Goal: Contribute content: Contribute content

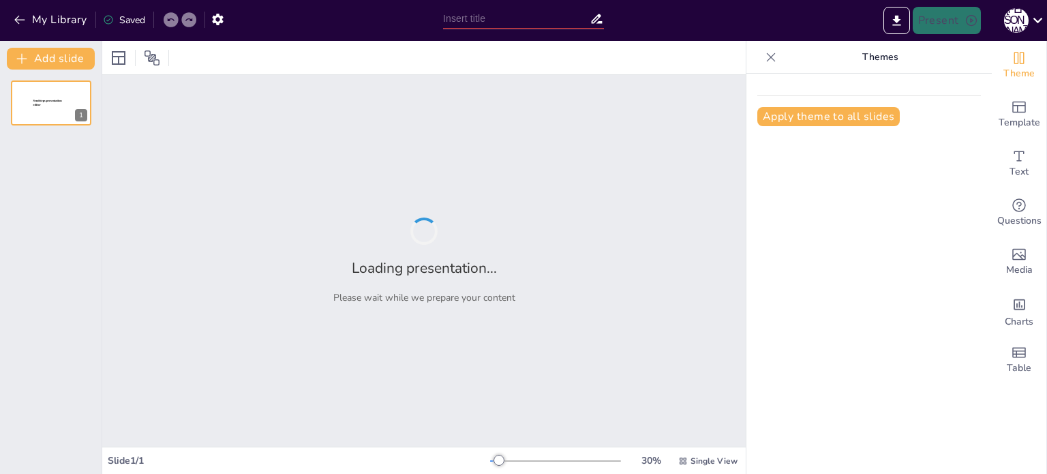
type input "Imported FC_2025_PR.ppt"
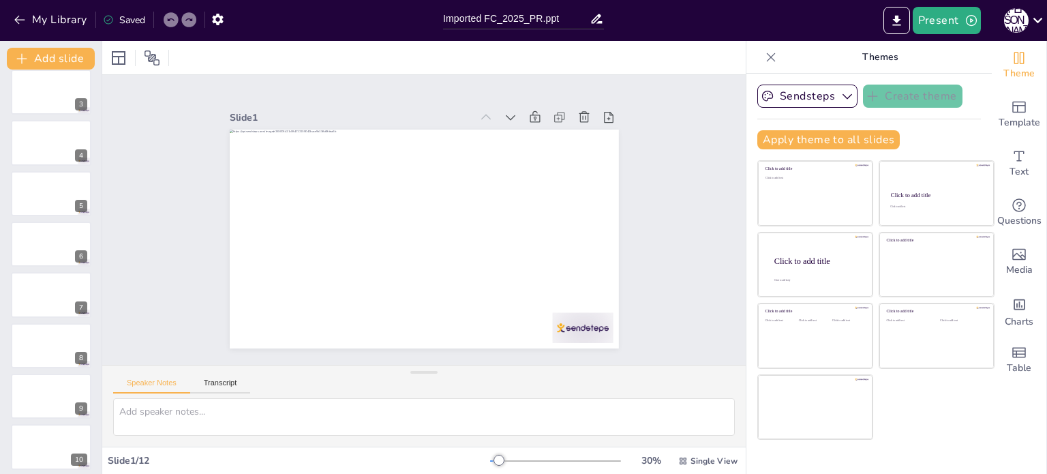
scroll to position [220, 0]
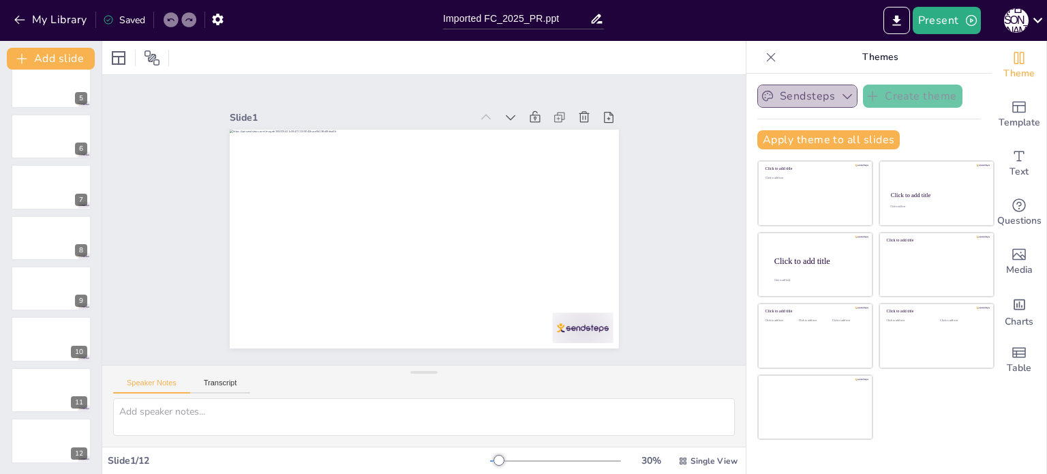
click at [840, 95] on icon "button" at bounding box center [847, 96] width 14 height 14
click at [895, 27] on button "Export to PowerPoint" at bounding box center [896, 20] width 27 height 27
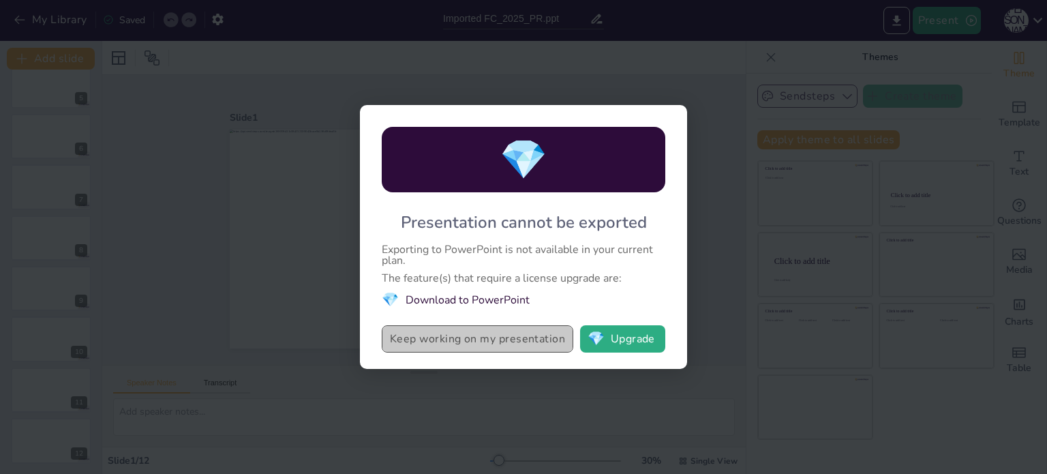
click at [493, 339] on button "Keep working on my presentation" at bounding box center [477, 338] width 191 height 27
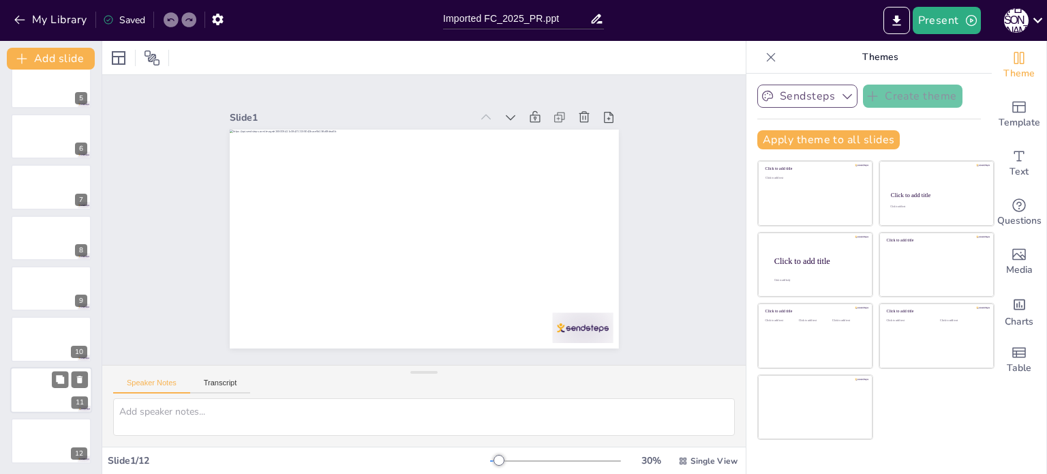
click at [43, 389] on div at bounding box center [51, 390] width 82 height 46
click at [46, 335] on div at bounding box center [51, 338] width 82 height 46
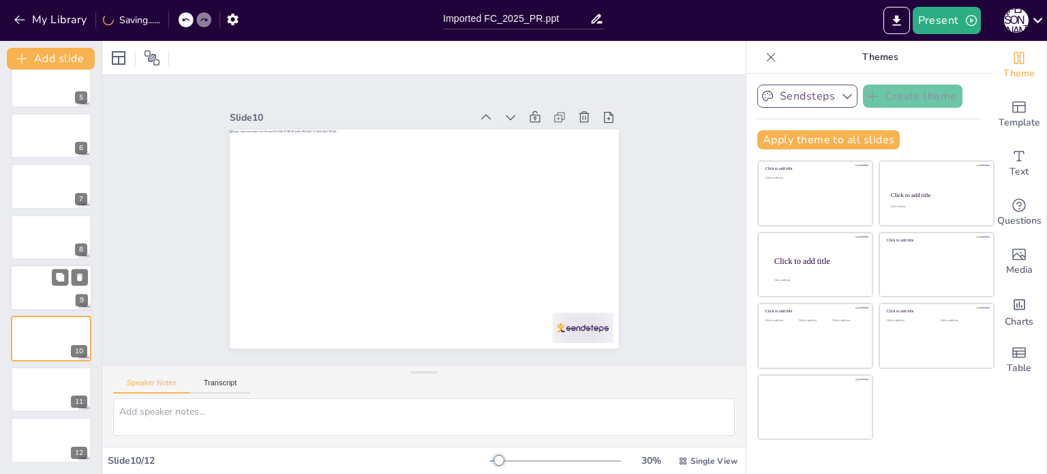
click at [52, 290] on div at bounding box center [51, 287] width 82 height 46
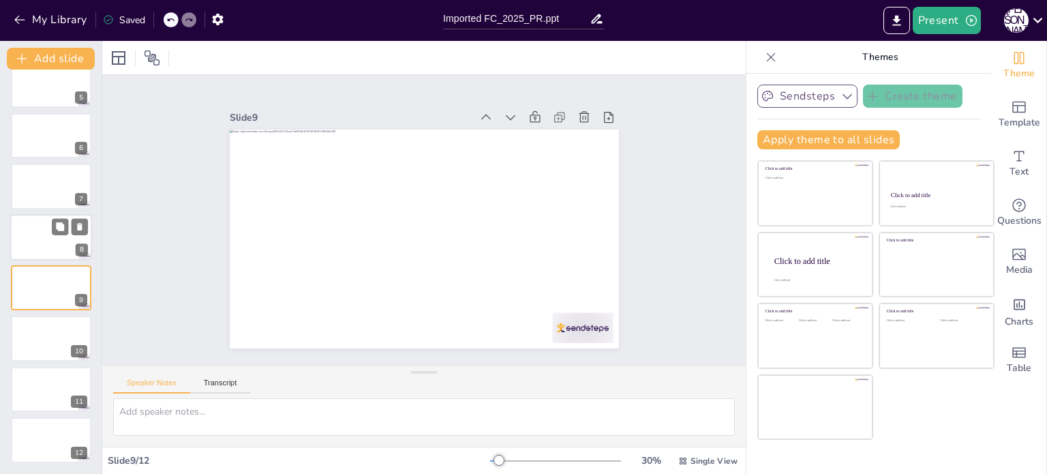
click at [53, 244] on div at bounding box center [51, 237] width 82 height 46
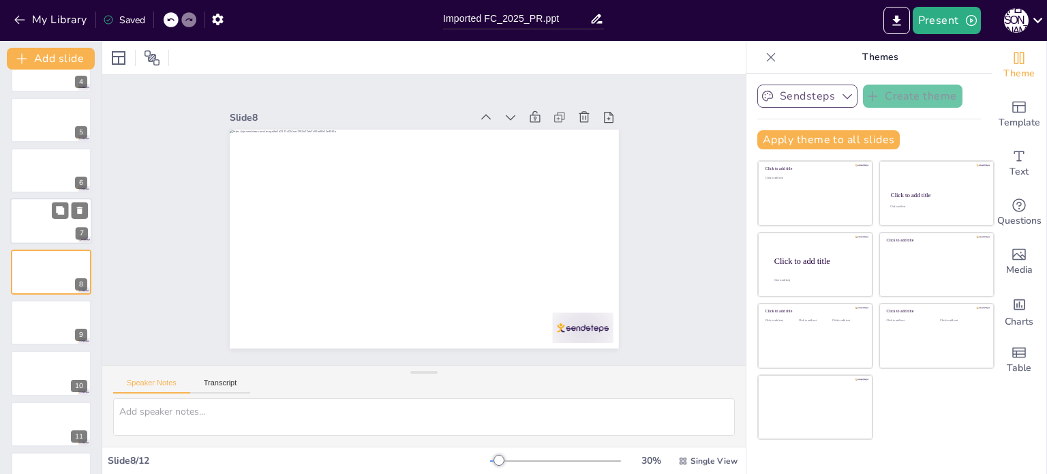
click at [44, 218] on div at bounding box center [51, 221] width 82 height 46
click at [37, 176] on div at bounding box center [51, 170] width 82 height 46
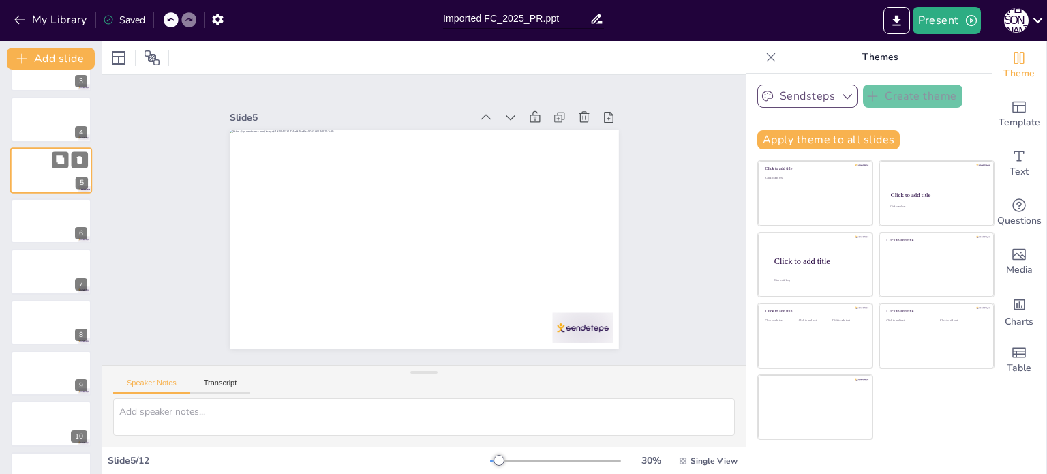
scroll to position [34, 0]
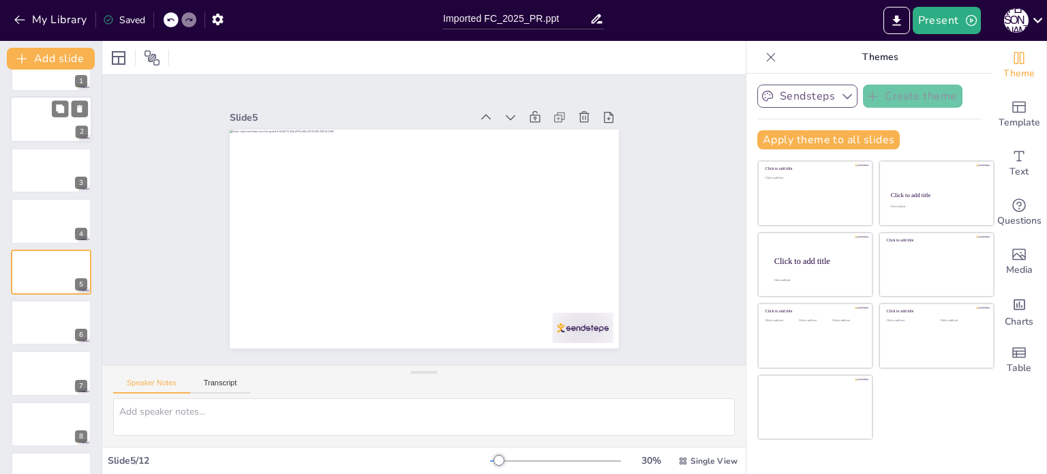
click at [37, 130] on div at bounding box center [51, 120] width 82 height 46
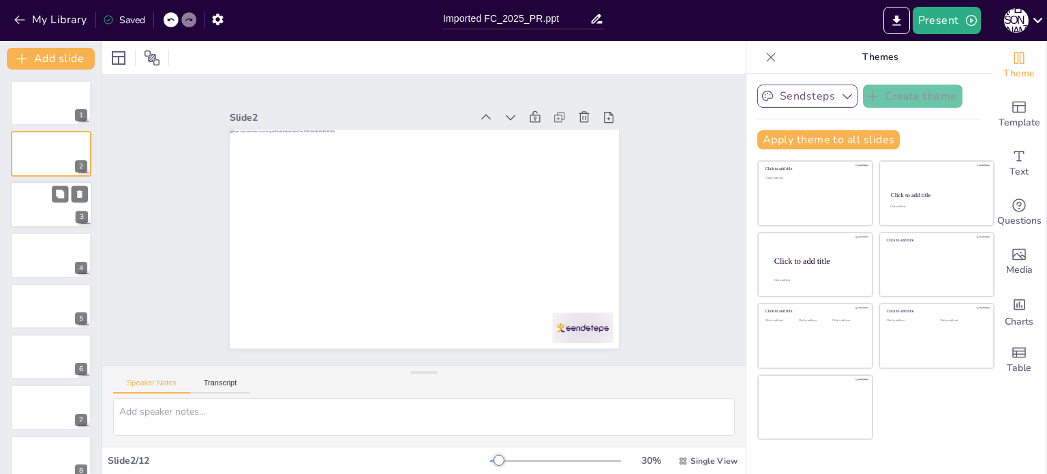
click at [35, 204] on div at bounding box center [51, 204] width 82 height 46
click at [41, 241] on div at bounding box center [51, 255] width 82 height 46
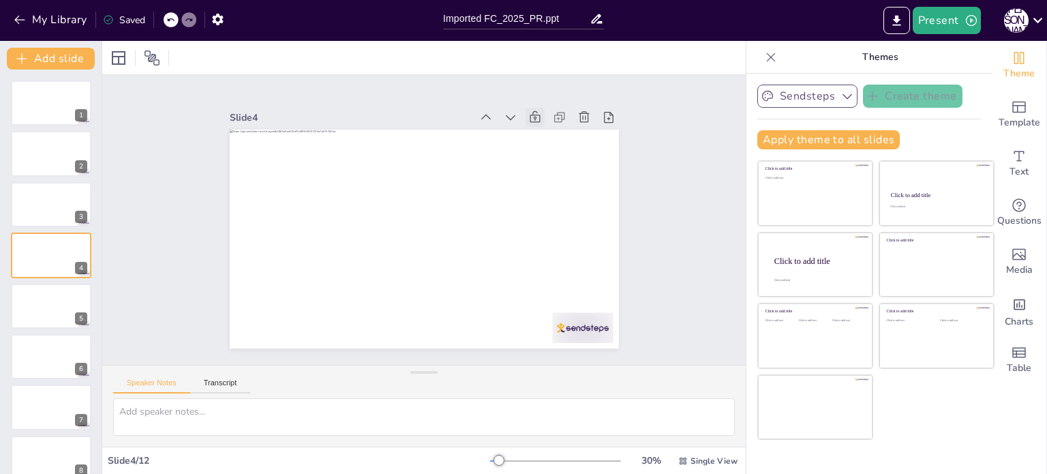
click at [538, 122] on icon at bounding box center [545, 129] width 15 height 15
click at [528, 113] on icon at bounding box center [535, 117] width 14 height 14
click at [504, 112] on icon at bounding box center [511, 117] width 14 height 14
click at [549, 220] on icon at bounding box center [558, 229] width 19 height 19
click at [536, 153] on icon at bounding box center [545, 162] width 18 height 18
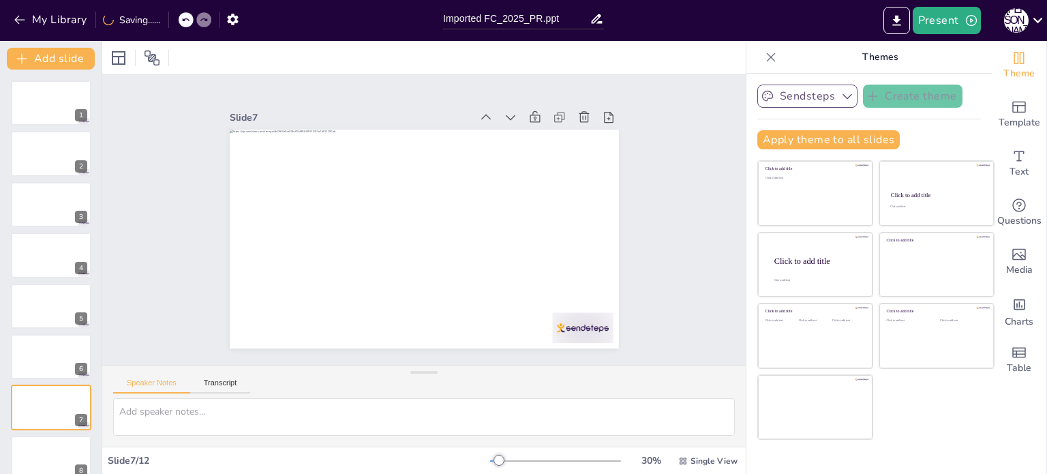
click at [513, 119] on icon at bounding box center [520, 126] width 15 height 15
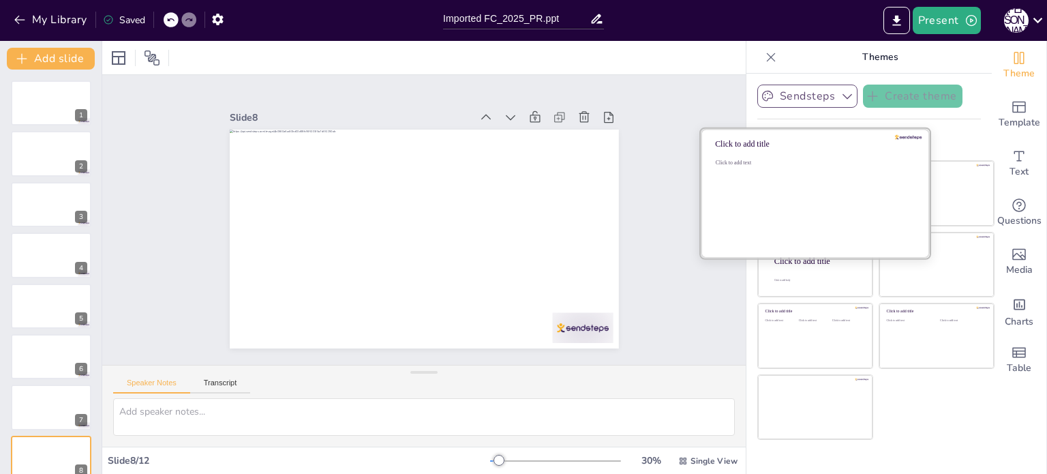
click at [777, 199] on div "Click to add text" at bounding box center [812, 201] width 195 height 84
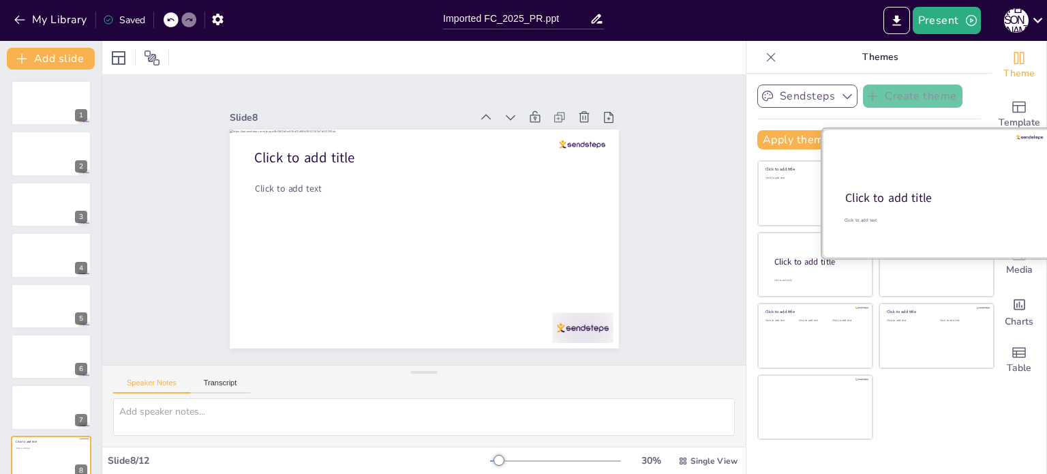
click at [946, 198] on div "Click to add title" at bounding box center [935, 198] width 181 height 16
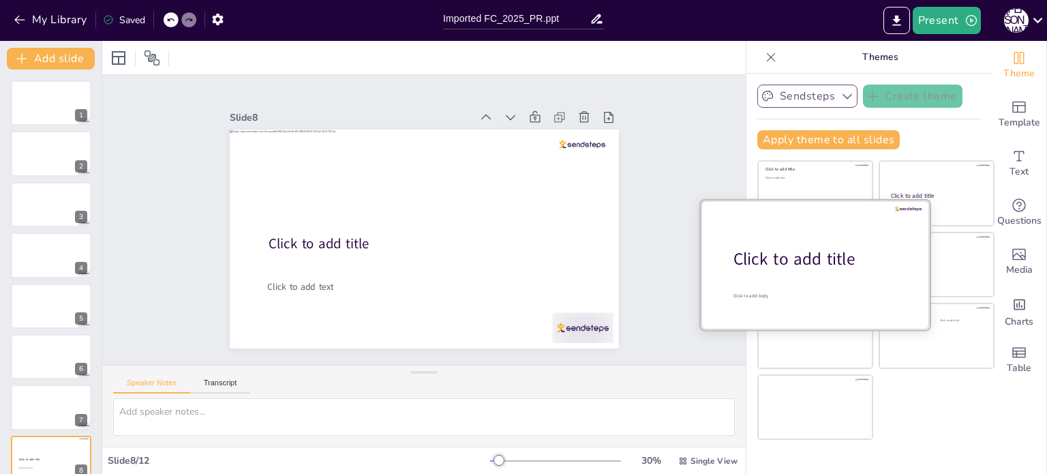
click at [788, 264] on div "Click to add title" at bounding box center [820, 258] width 174 height 23
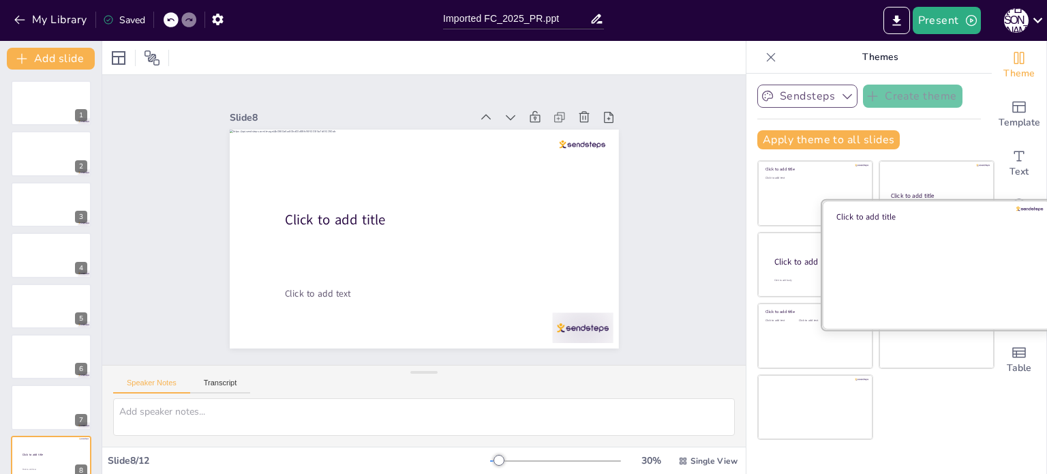
click at [946, 271] on div at bounding box center [936, 264] width 229 height 129
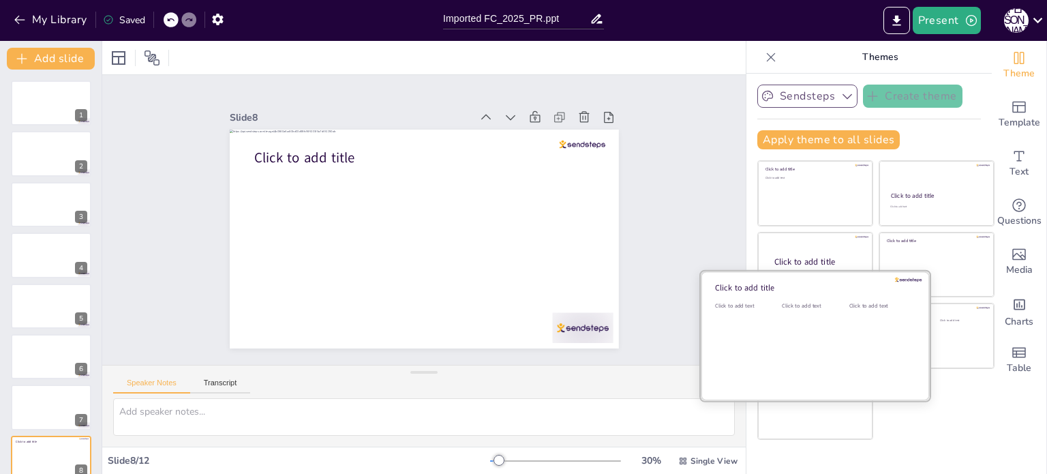
click at [782, 351] on div "Click to add text" at bounding box center [812, 344] width 61 height 84
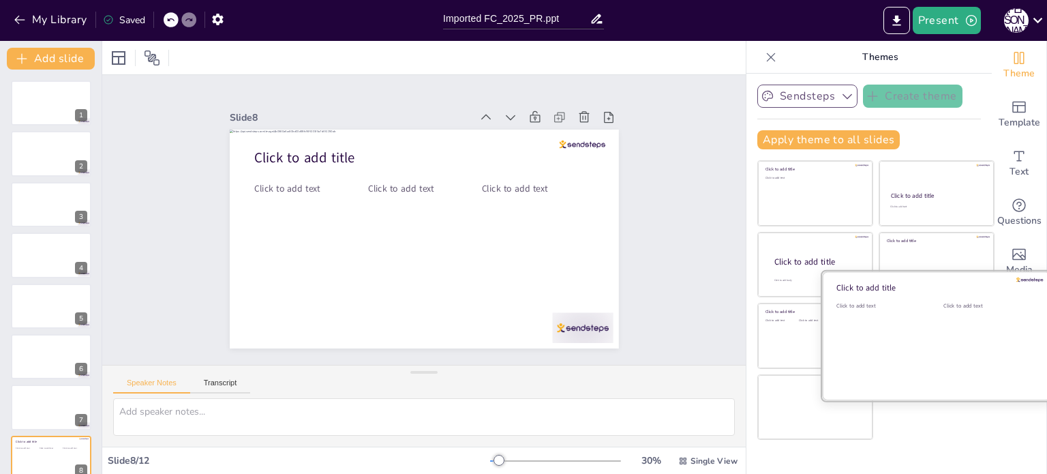
click at [943, 354] on div "Click to add text" at bounding box center [986, 344] width 87 height 84
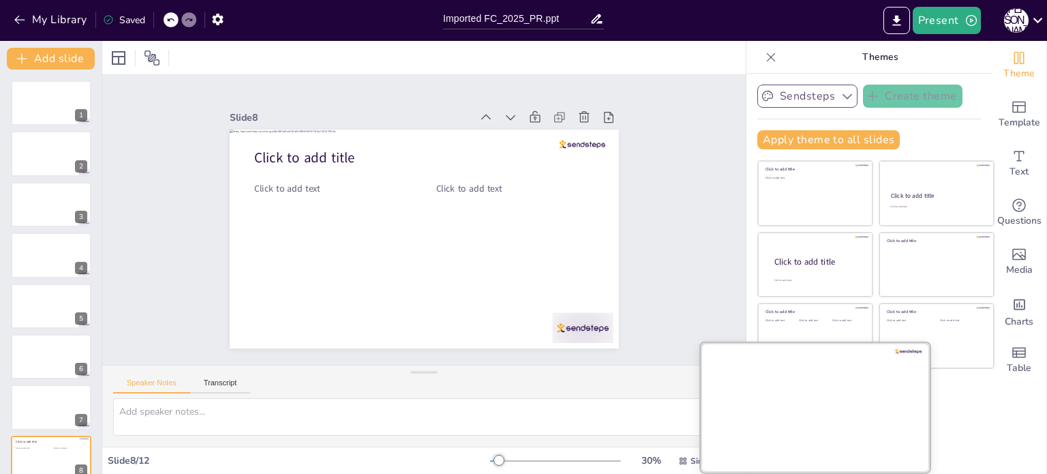
click at [785, 419] on div at bounding box center [814, 406] width 229 height 129
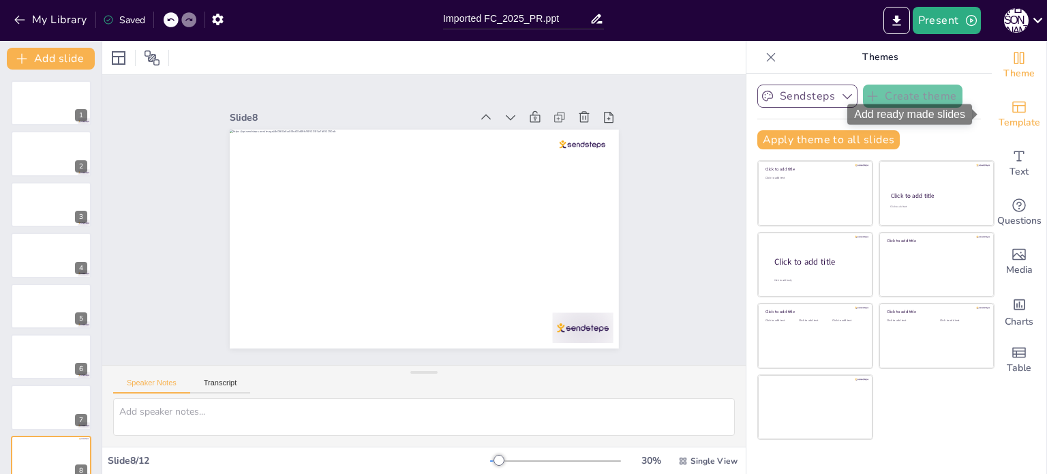
click at [1021, 108] on div "Template" at bounding box center [1018, 114] width 55 height 49
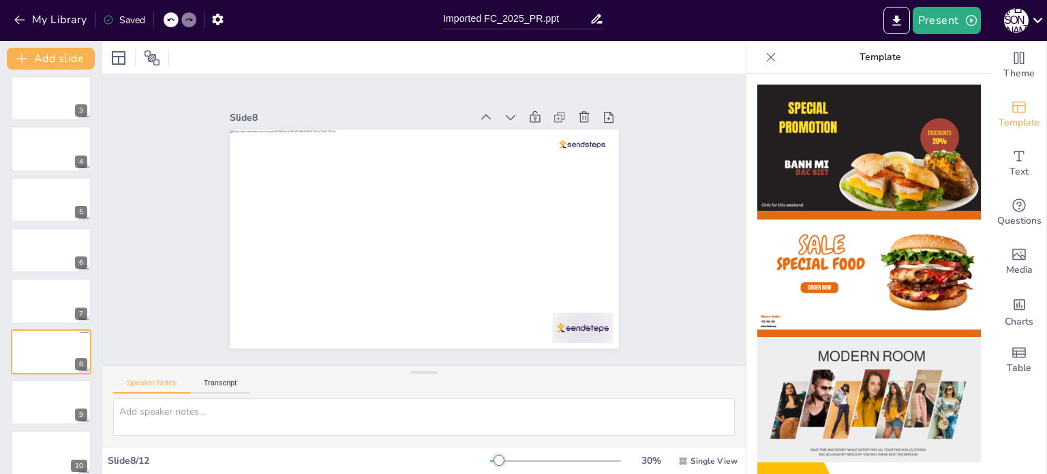
scroll to position [220, 0]
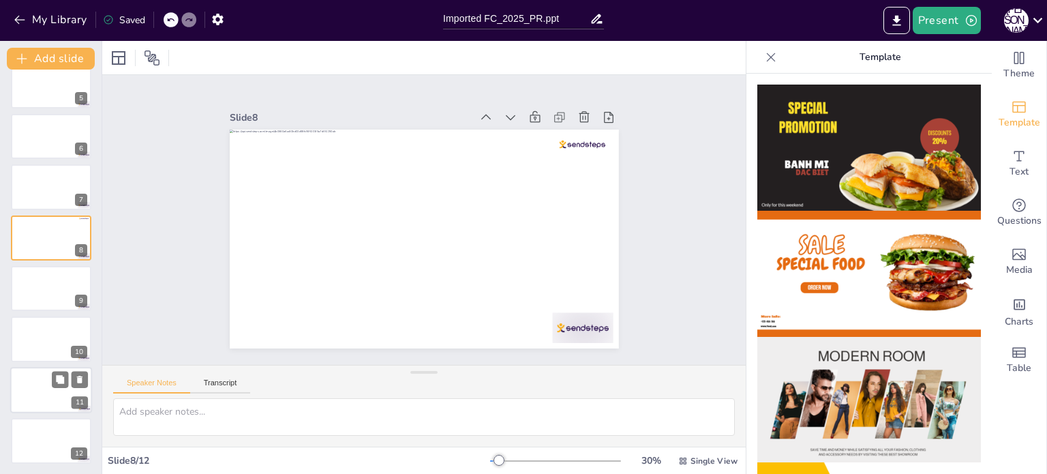
click at [44, 394] on div at bounding box center [51, 390] width 82 height 46
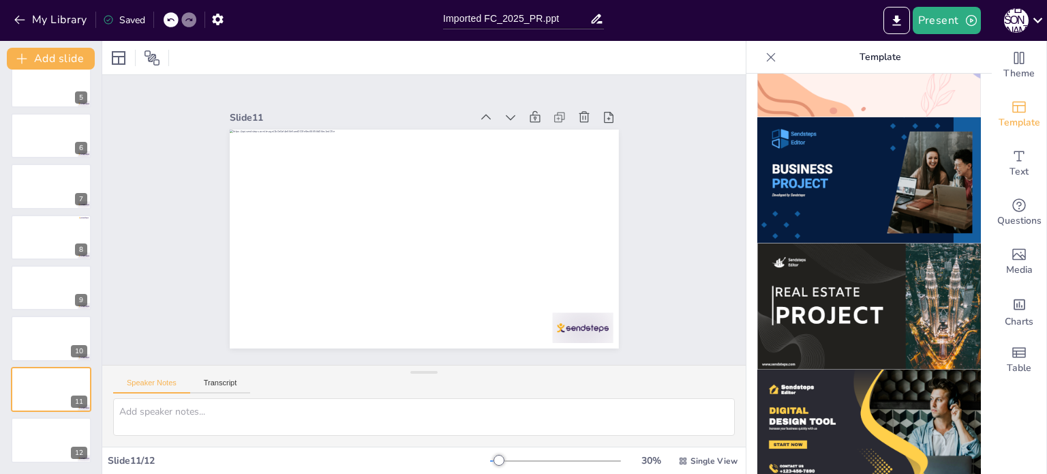
scroll to position [1098, 0]
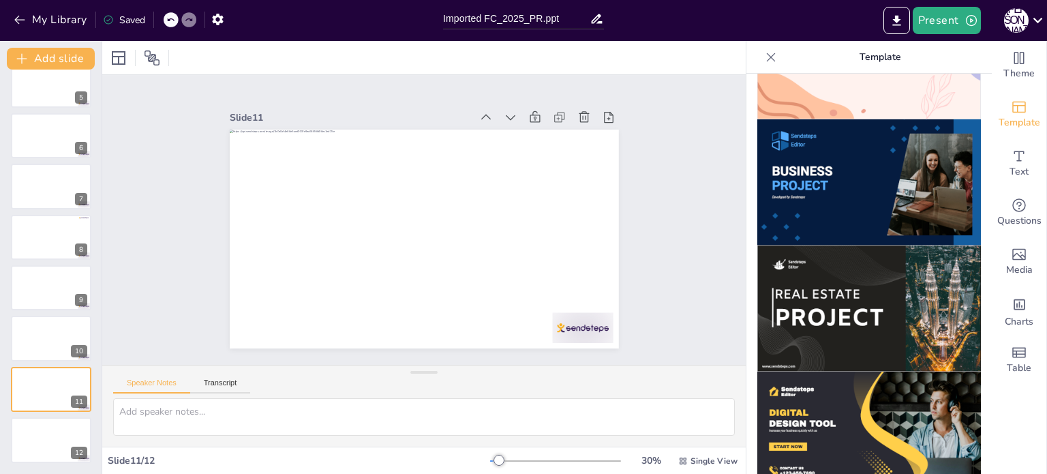
click at [830, 144] on img at bounding box center [869, 182] width 224 height 126
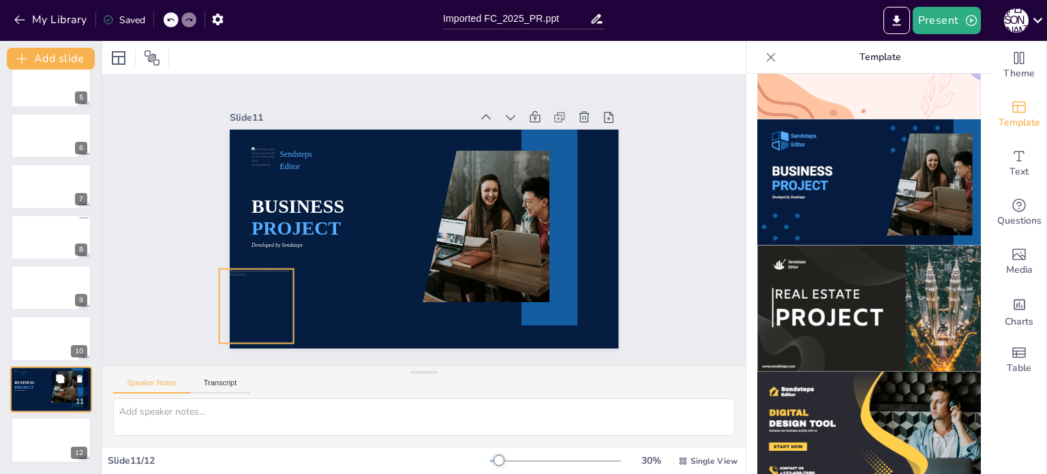
click at [14, 397] on div at bounding box center [16, 403] width 16 height 16
click at [79, 379] on icon at bounding box center [79, 378] width 5 height 7
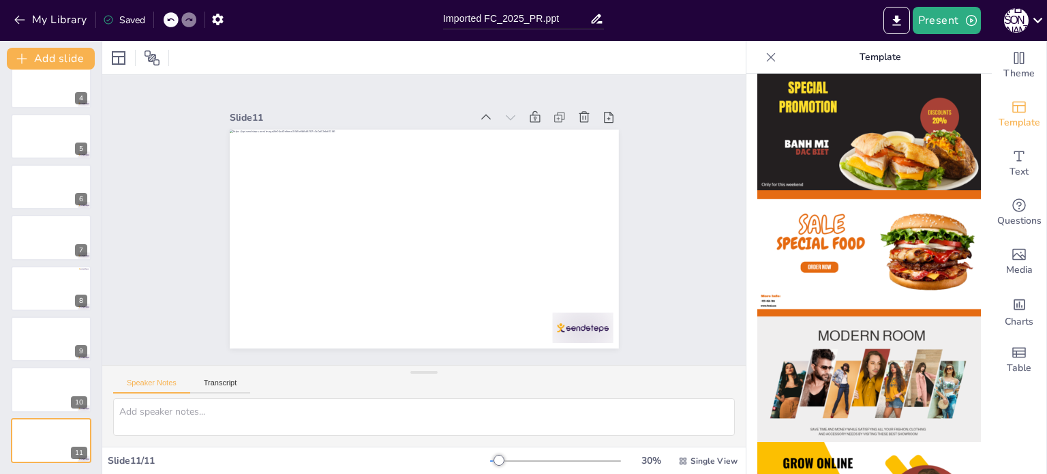
scroll to position [0, 0]
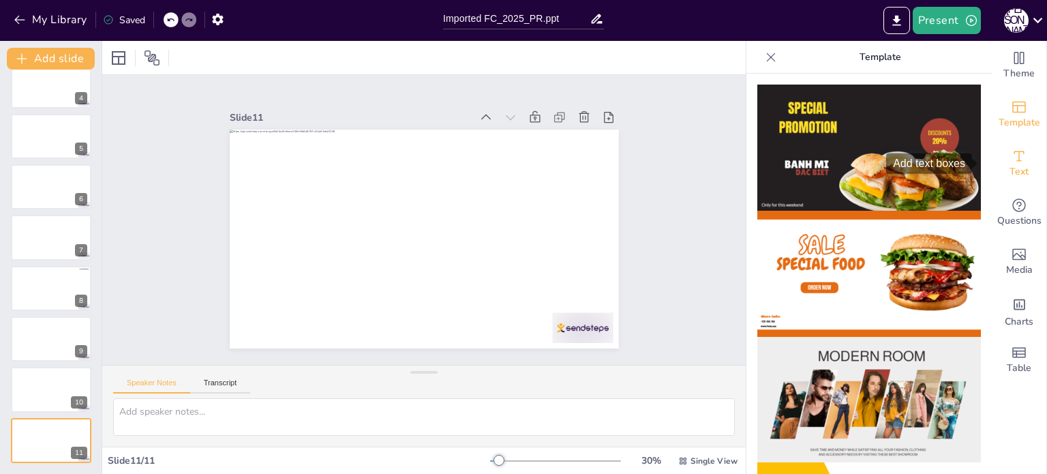
click at [1011, 160] on icon "Add text boxes" at bounding box center [1019, 156] width 16 height 16
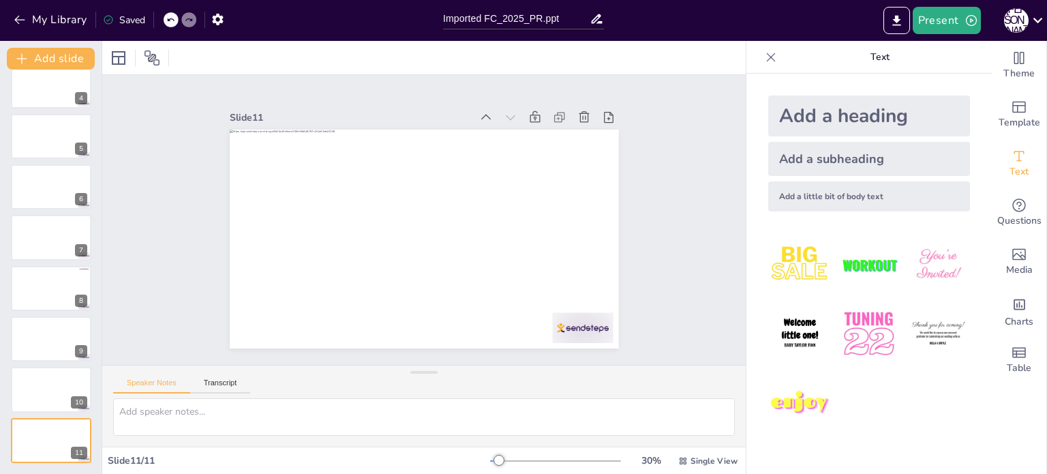
click at [942, 271] on img at bounding box center [937, 264] width 63 height 63
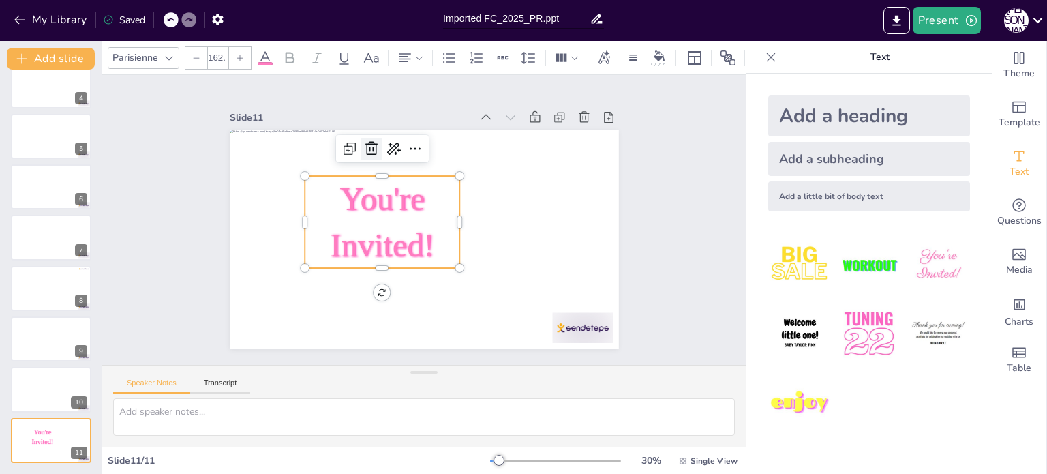
click at [370, 142] on icon at bounding box center [379, 143] width 18 height 18
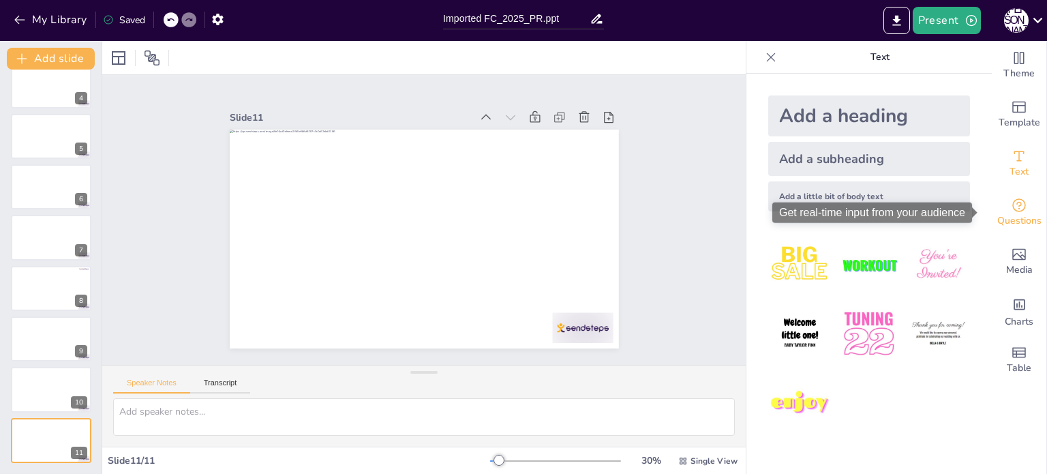
click at [1011, 212] on icon "Get real-time input from your audience" at bounding box center [1019, 205] width 16 height 16
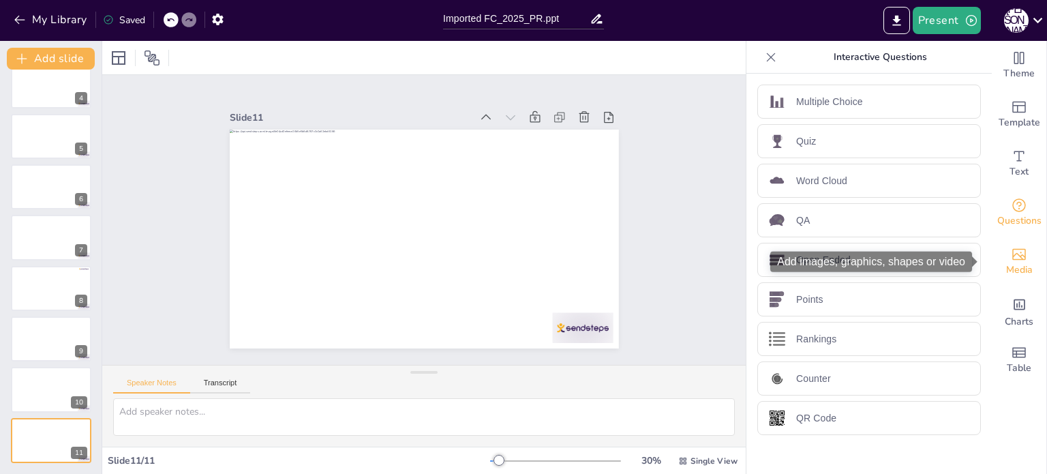
click at [1018, 256] on div "Media" at bounding box center [1018, 261] width 55 height 49
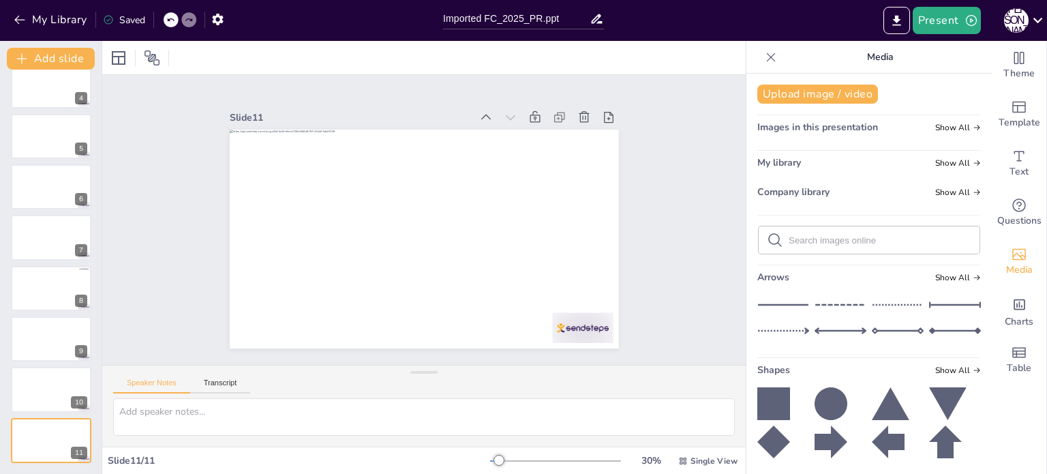
click at [905, 130] on div "Images in this presentation Show All" at bounding box center [869, 130] width 224 height 18
click at [946, 130] on span "Show All" at bounding box center [958, 128] width 46 height 10
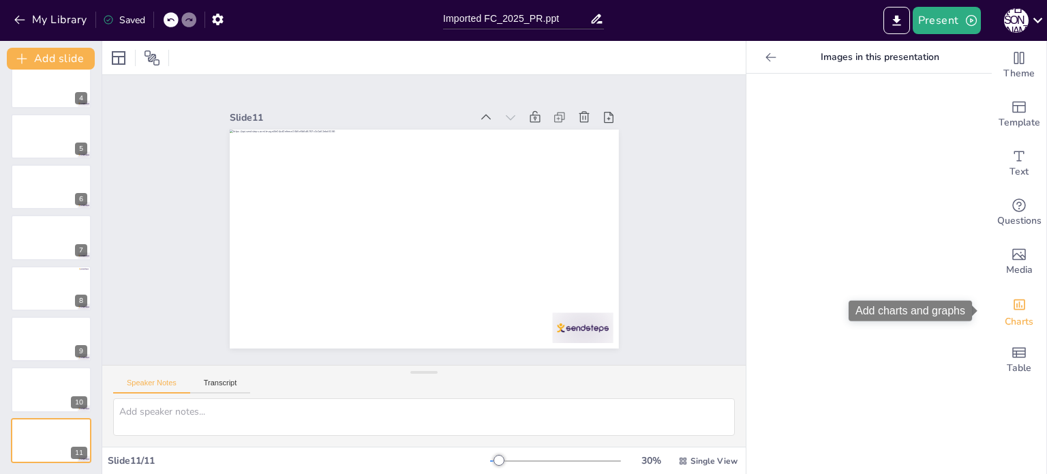
click at [1004, 324] on span "Charts" at bounding box center [1018, 321] width 29 height 15
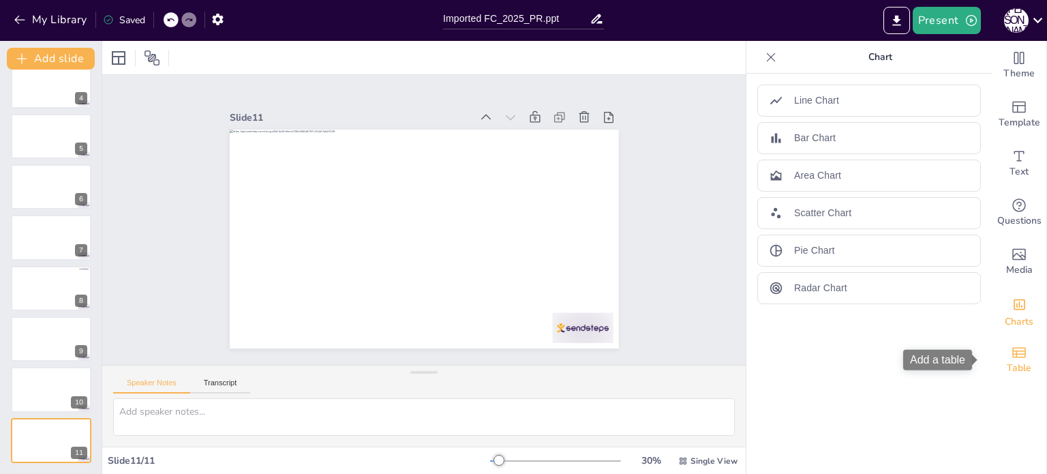
click at [1019, 374] on span "Table" at bounding box center [1018, 367] width 25 height 15
